Goal: Task Accomplishment & Management: Use online tool/utility

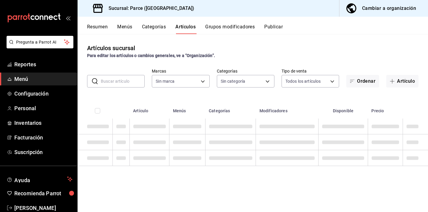
type input "8f05bb87-825a-45c0-8000-d6bbde2d6b99,ca78d593-f15a-40d6-b9b1-a8305c6cf216,85988…"
click at [113, 78] on input "text" at bounding box center [123, 81] width 44 height 12
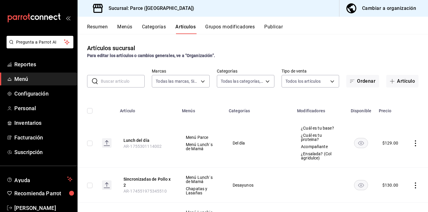
type input "a5ae18a4-c72a-45e7-8016-884b8a2cfc1a,bb23d86e-1caf-4593-8136-593bd50a9da6,0feae…"
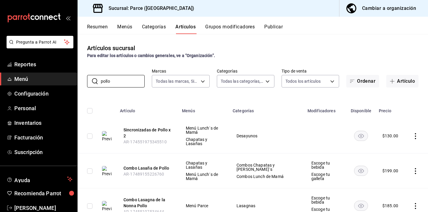
type input "pollo"
click at [356, 133] on rect "availability-product" at bounding box center [361, 136] width 14 height 10
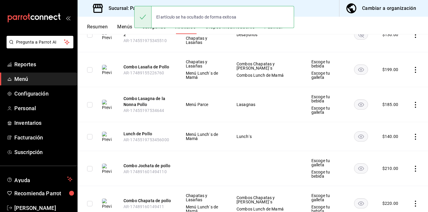
scroll to position [105, 0]
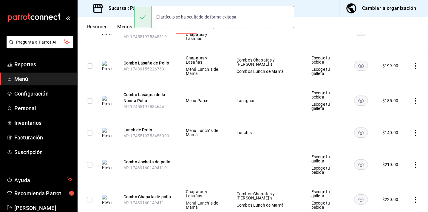
click at [359, 131] on rect "availability-product" at bounding box center [361, 132] width 14 height 10
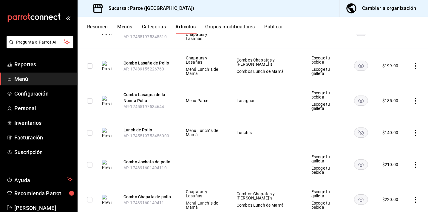
click at [356, 160] on rect "availability-product" at bounding box center [361, 164] width 14 height 10
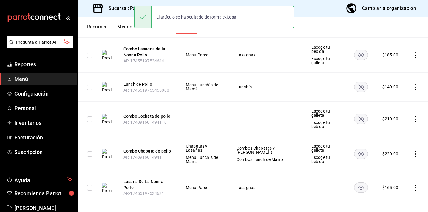
scroll to position [158, 0]
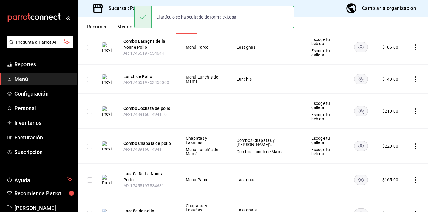
click at [359, 144] on icon "availability-product" at bounding box center [361, 146] width 6 height 4
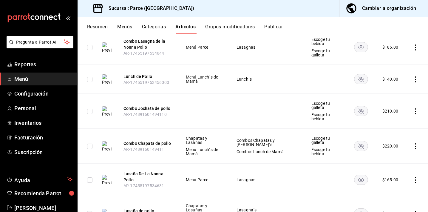
click at [358, 179] on rect "availability-product" at bounding box center [361, 179] width 14 height 10
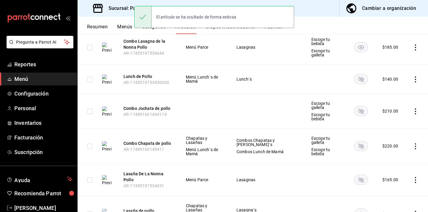
click at [358, 179] on rect "availability-product" at bounding box center [361, 179] width 14 height 10
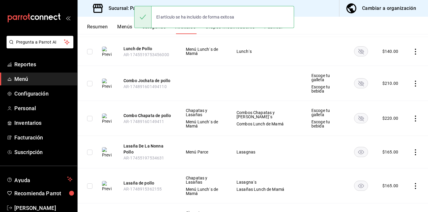
scroll to position [304, 0]
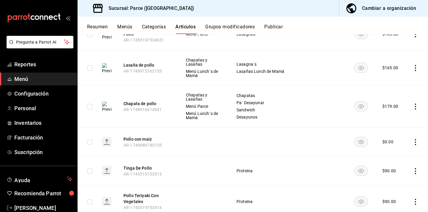
click at [355, 101] on rect "availability-product" at bounding box center [361, 106] width 14 height 10
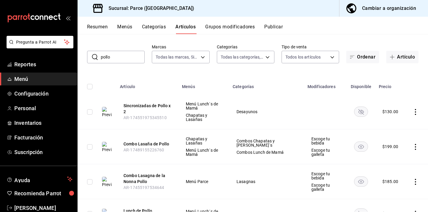
scroll to position [0, 0]
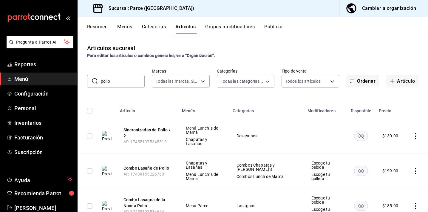
click at [271, 24] on div "Resumen Menús Categorías Artículos Grupos modificadores Publicar" at bounding box center [252, 25] width 350 height 17
click at [273, 28] on button "Publicar" at bounding box center [273, 29] width 18 height 10
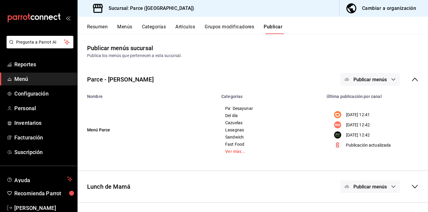
click at [362, 79] on span "Publicar menús" at bounding box center [369, 80] width 33 height 6
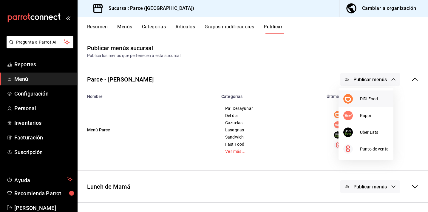
click at [357, 100] on div at bounding box center [351, 99] width 17 height 10
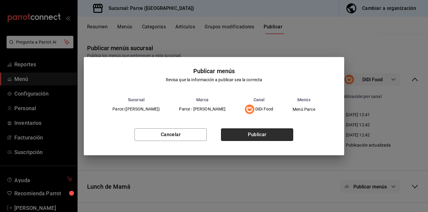
click at [273, 130] on button "Publicar" at bounding box center [257, 134] width 72 height 13
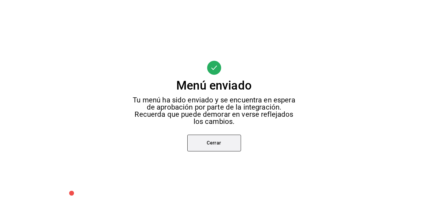
click at [221, 141] on button "Cerrar" at bounding box center [214, 142] width 54 height 17
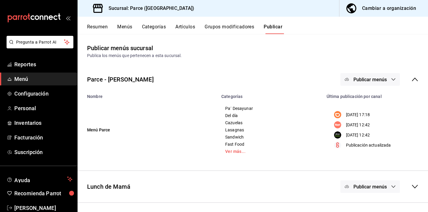
click at [347, 77] on button "Publicar menús" at bounding box center [370, 79] width 60 height 13
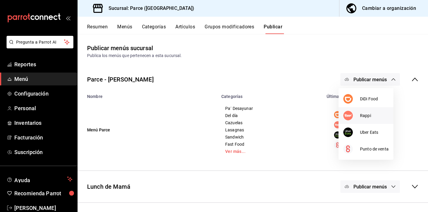
click at [348, 112] on img at bounding box center [348, 116] width 10 height 10
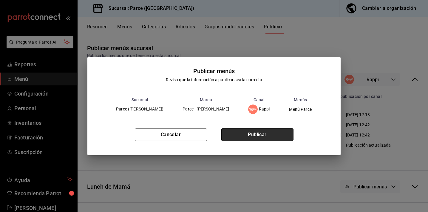
click at [258, 130] on button "Publicar" at bounding box center [257, 134] width 72 height 13
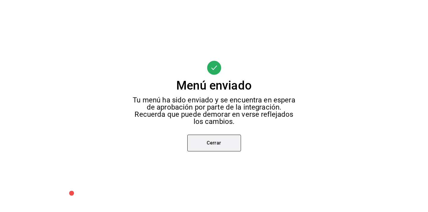
click at [231, 140] on button "Cerrar" at bounding box center [214, 142] width 54 height 17
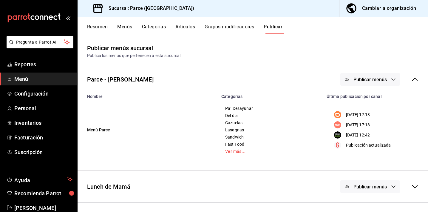
click at [356, 77] on span "Publicar menús" at bounding box center [369, 80] width 33 height 6
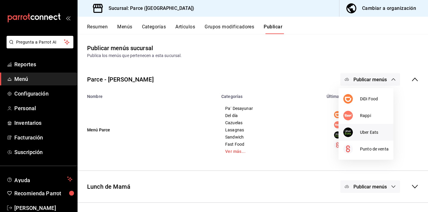
click at [350, 131] on img at bounding box center [348, 132] width 10 height 10
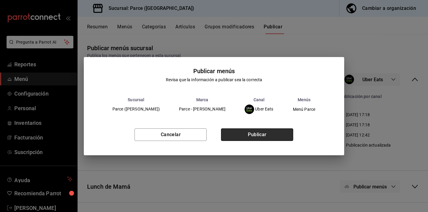
click at [261, 132] on button "Publicar" at bounding box center [257, 134] width 72 height 13
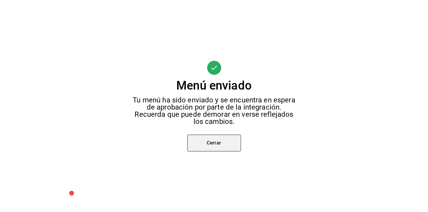
click at [224, 142] on button "Cerrar" at bounding box center [214, 142] width 54 height 17
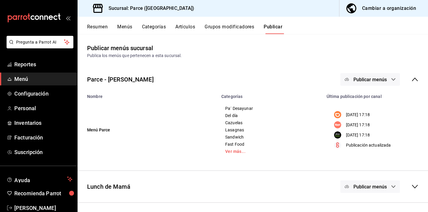
click at [411, 79] on icon at bounding box center [414, 79] width 7 height 7
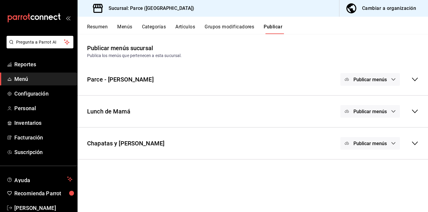
click at [377, 109] on span "Publicar menús" at bounding box center [369, 111] width 33 height 6
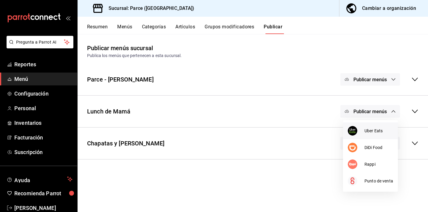
click at [355, 130] on img at bounding box center [352, 131] width 10 height 10
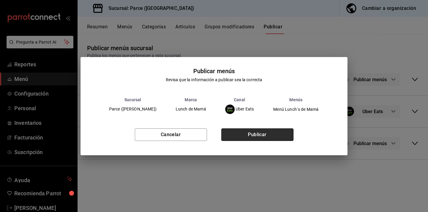
click at [283, 139] on button "Publicar" at bounding box center [257, 134] width 72 height 13
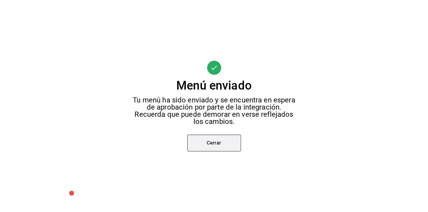
click at [226, 144] on button "Cerrar" at bounding box center [214, 142] width 54 height 17
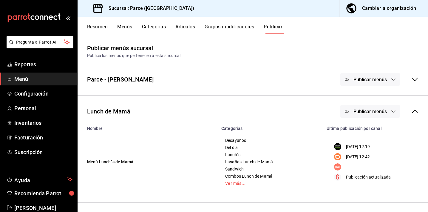
click at [361, 110] on span "Publicar menús" at bounding box center [369, 111] width 33 height 6
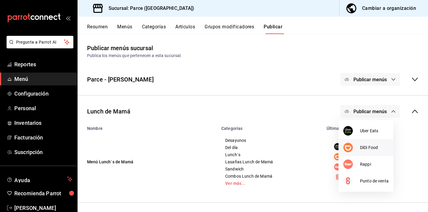
click at [352, 147] on img at bounding box center [348, 147] width 10 height 10
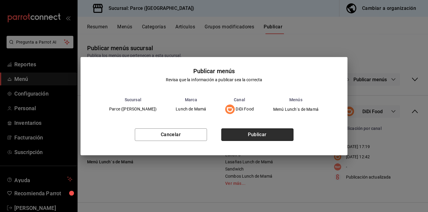
click at [260, 134] on button "Publicar" at bounding box center [257, 134] width 72 height 13
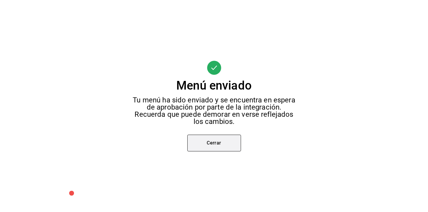
click at [204, 146] on button "Cerrar" at bounding box center [214, 142] width 54 height 17
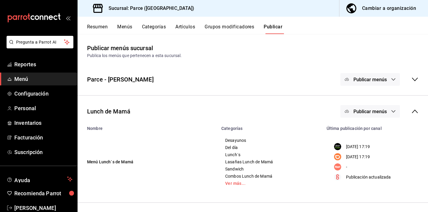
click at [353, 109] on span "Publicar menús" at bounding box center [369, 111] width 33 height 6
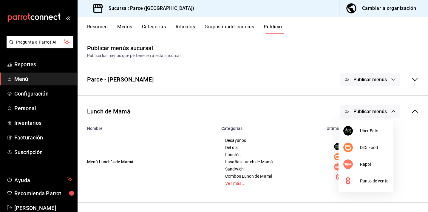
click at [415, 111] on div at bounding box center [214, 106] width 428 height 212
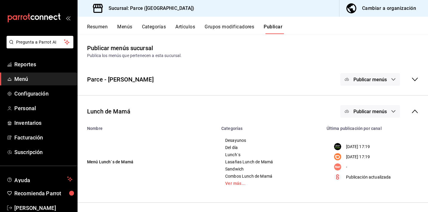
click at [411, 111] on icon at bounding box center [414, 111] width 7 height 7
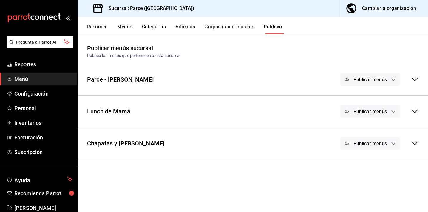
click at [364, 146] on button "Publicar menús" at bounding box center [370, 143] width 60 height 13
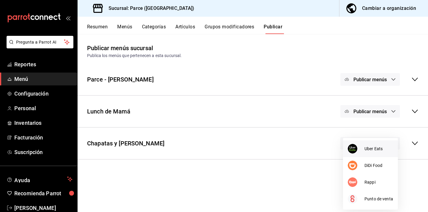
click at [353, 151] on img at bounding box center [352, 149] width 10 height 10
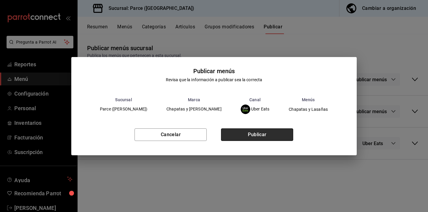
click at [268, 135] on button "Publicar" at bounding box center [257, 134] width 72 height 13
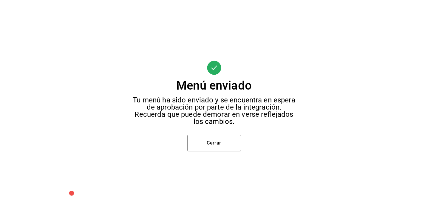
scroll to position [23, 0]
click at [228, 142] on button "Cerrar" at bounding box center [214, 142] width 54 height 17
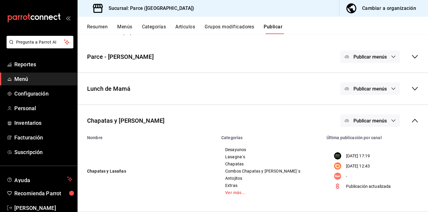
click at [362, 122] on span "Publicar menús" at bounding box center [369, 121] width 33 height 6
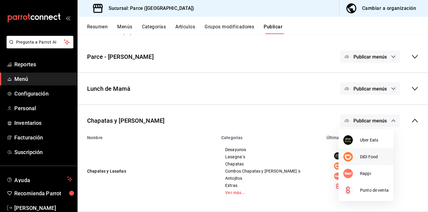
click at [361, 156] on span "DiDi Food" at bounding box center [374, 156] width 29 height 6
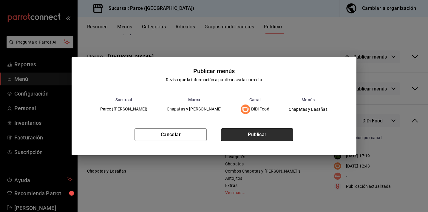
click at [255, 131] on button "Publicar" at bounding box center [257, 134] width 72 height 13
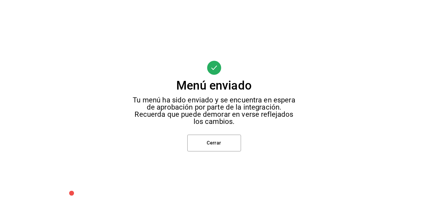
click at [223, 134] on div "Menú enviado Tu menú ha sido enviado y se encuentra en espera de aprobación por…" at bounding box center [214, 106] width 428 height 212
click at [218, 140] on button "Cerrar" at bounding box center [214, 142] width 54 height 17
